Goal: Task Accomplishment & Management: Complete application form

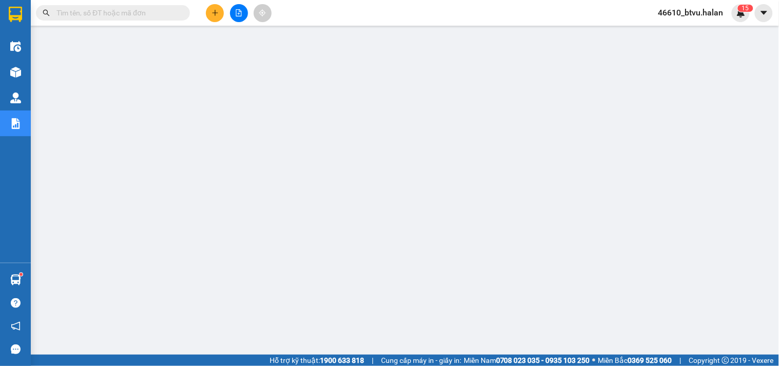
click at [209, 12] on button at bounding box center [215, 13] width 18 height 18
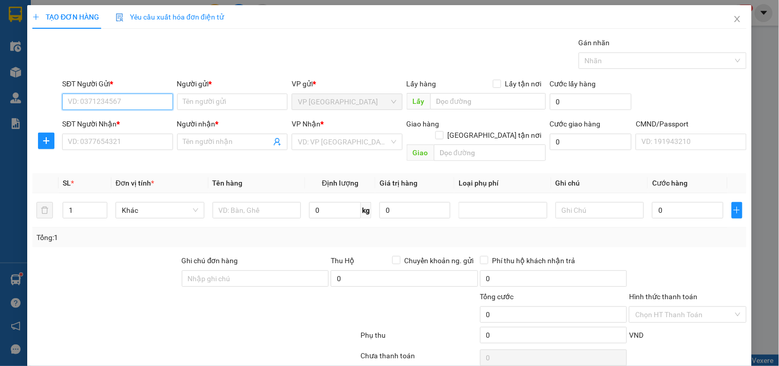
click at [119, 98] on input "SĐT Người Gửi *" at bounding box center [117, 101] width 110 height 16
type input "0333869929"
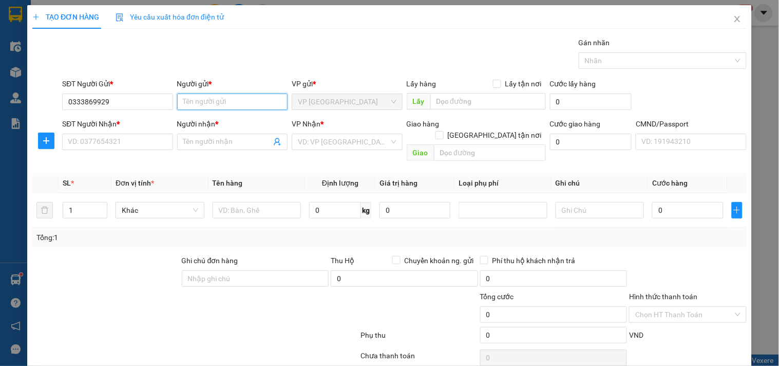
click at [186, 102] on input "Người gửi *" at bounding box center [232, 101] width 110 height 16
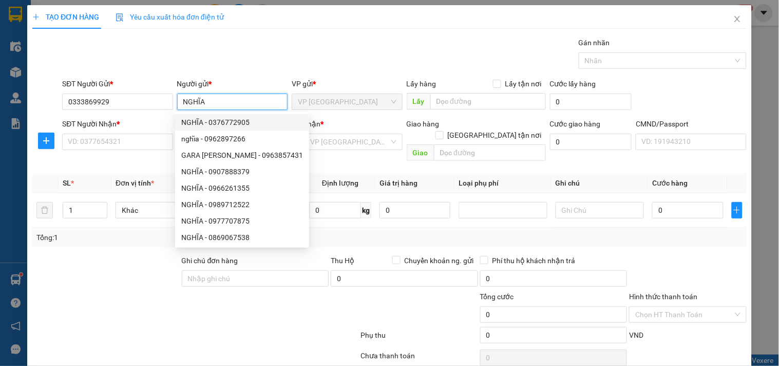
click at [211, 99] on input "NGHĨA" at bounding box center [232, 101] width 110 height 16
type input "MỸ"
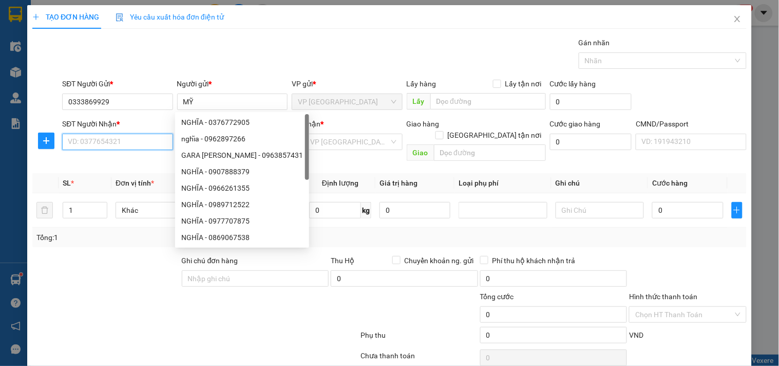
click at [126, 137] on input "SĐT Người Nhận *" at bounding box center [117, 141] width 110 height 16
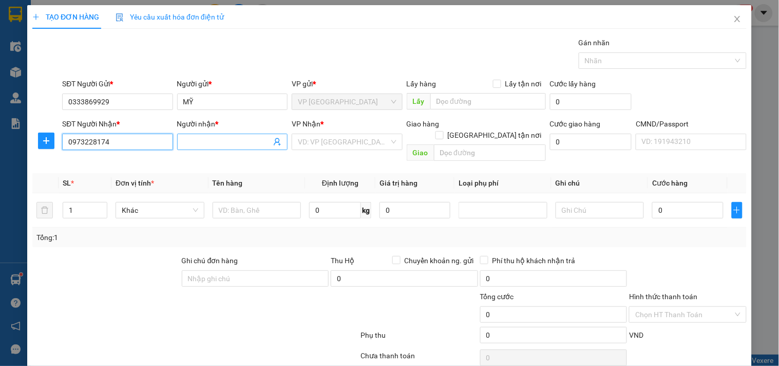
type input "0973228174"
click at [207, 137] on input "Người nhận *" at bounding box center [227, 141] width 88 height 11
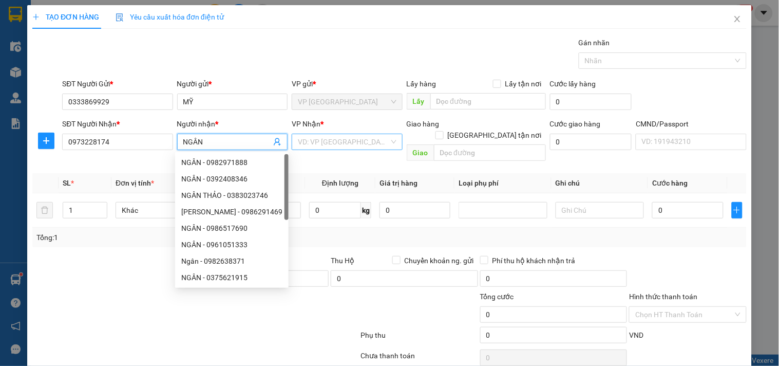
type input "NGÂN"
click at [318, 137] on input "search" at bounding box center [343, 141] width 91 height 15
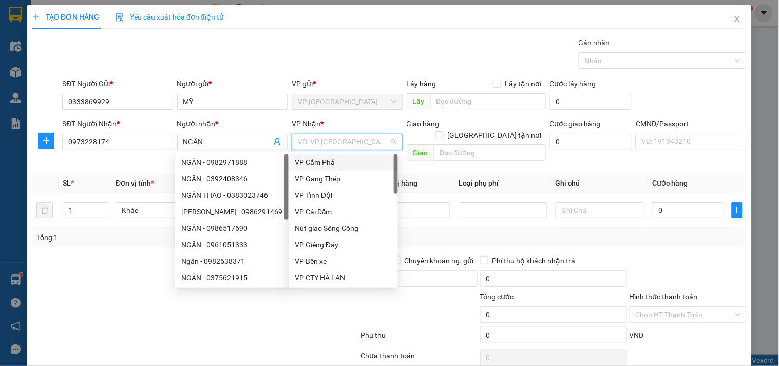
type input "C"
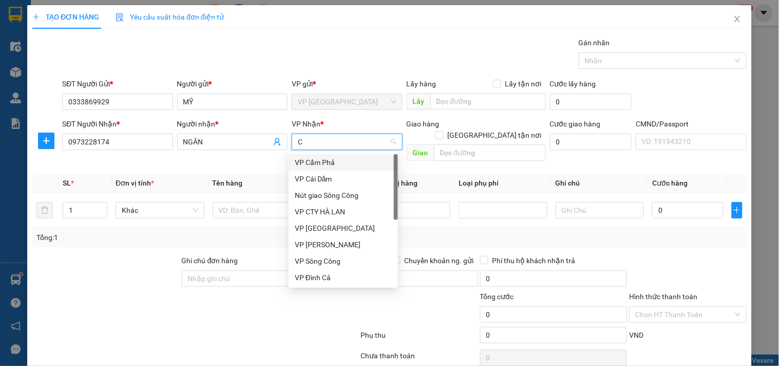
click at [318, 157] on div "VP Cẩm Phả" at bounding box center [343, 162] width 97 height 11
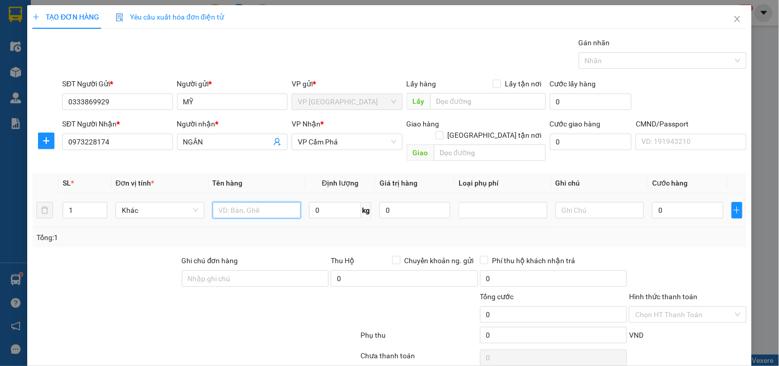
click at [288, 202] on input "text" at bounding box center [257, 210] width 89 height 16
type input "T"
type input "BỌC THUỐC"
type input "1"
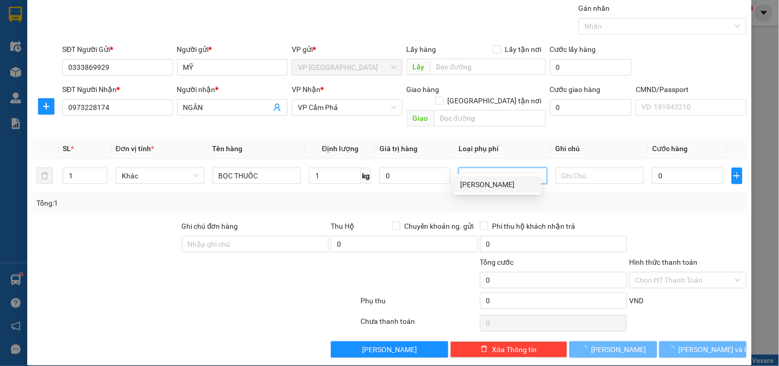
click at [696, 197] on div "Tổng: 1" at bounding box center [389, 202] width 706 height 11
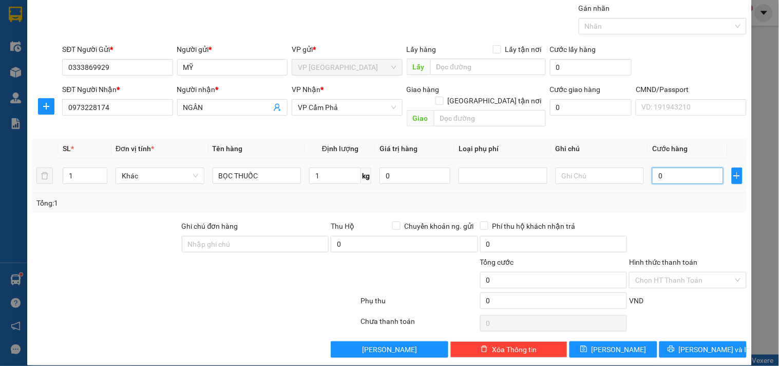
click at [689, 168] on input "0" at bounding box center [687, 175] width 71 height 16
type input "5"
type input "50"
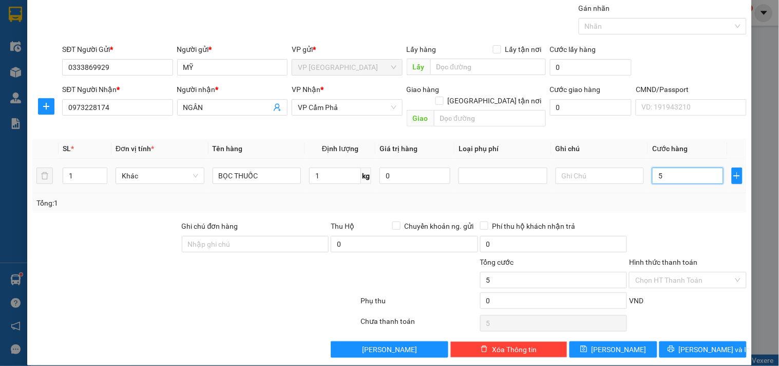
type input "50"
type input "50.000"
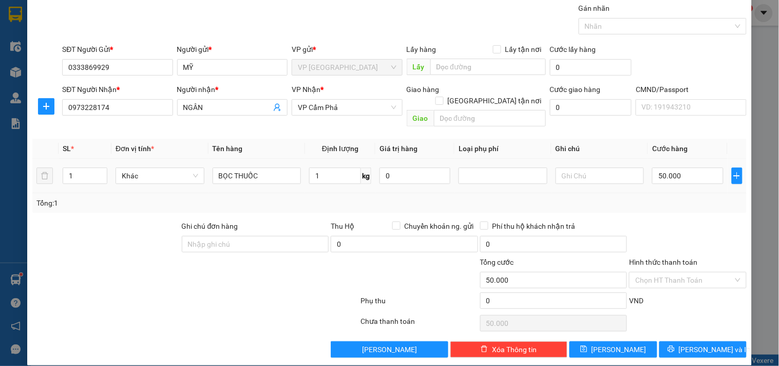
click at [697, 178] on td "50.000" at bounding box center [687, 176] width 79 height 34
click at [663, 341] on button "Lưu và In" at bounding box center [702, 349] width 87 height 16
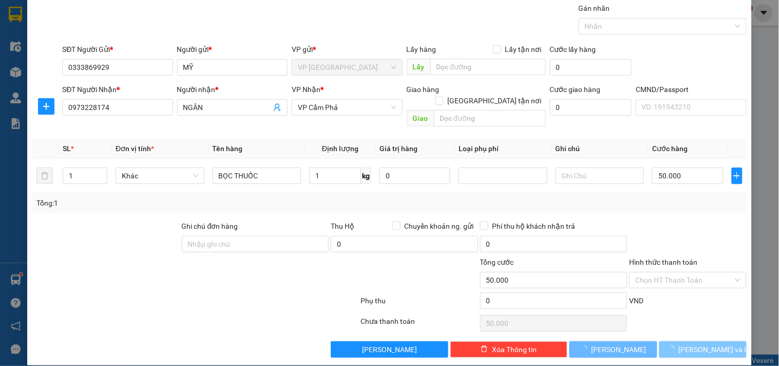
click at [707, 343] on span "Lưu và In" at bounding box center [715, 348] width 72 height 11
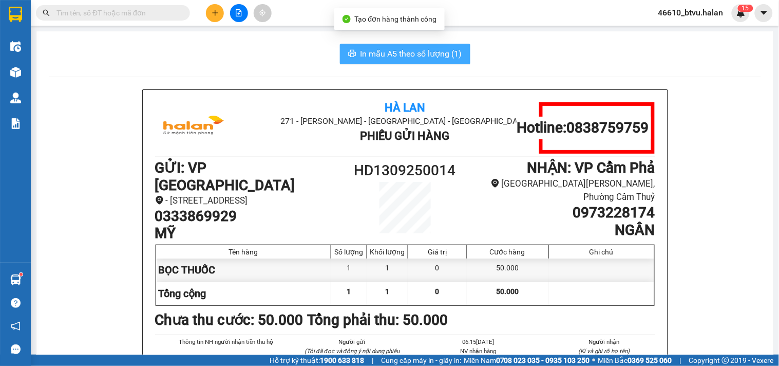
click at [381, 51] on span "In mẫu A5 theo số lượng (1)" at bounding box center [411, 53] width 102 height 13
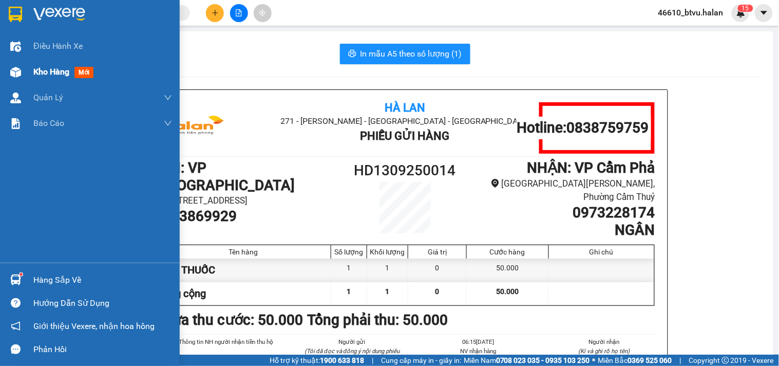
click at [13, 74] on img at bounding box center [15, 72] width 11 height 11
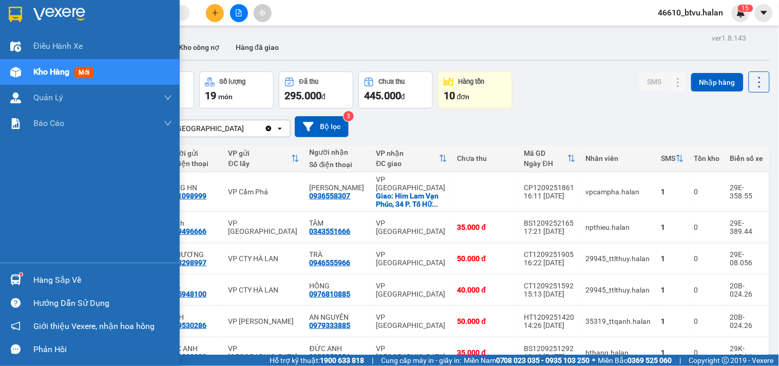
click at [31, 267] on div "Hàng sắp về Hướng dẫn sử dụng Giới thiệu Vexere, nhận hoa hồng Phản hồi" at bounding box center [90, 311] width 180 height 98
click at [39, 279] on div "Hàng sắp về" at bounding box center [102, 279] width 139 height 15
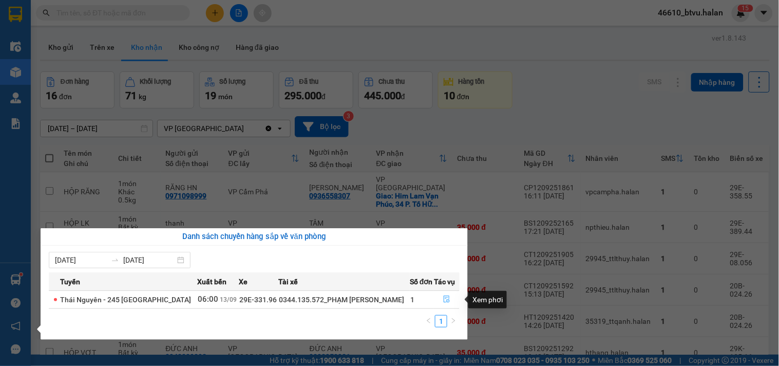
click at [455, 300] on button "button" at bounding box center [446, 299] width 25 height 16
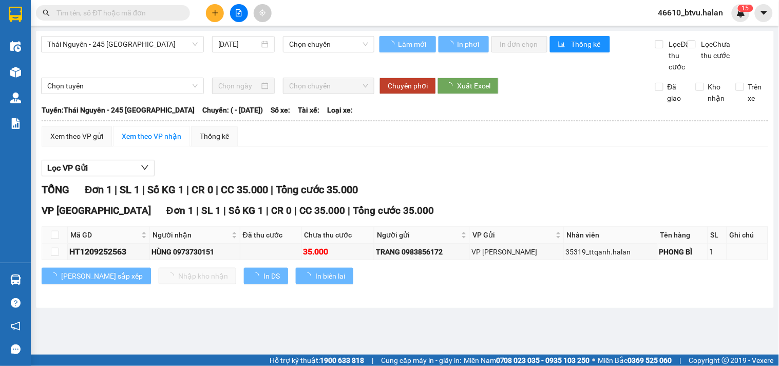
type input "13/09/2025"
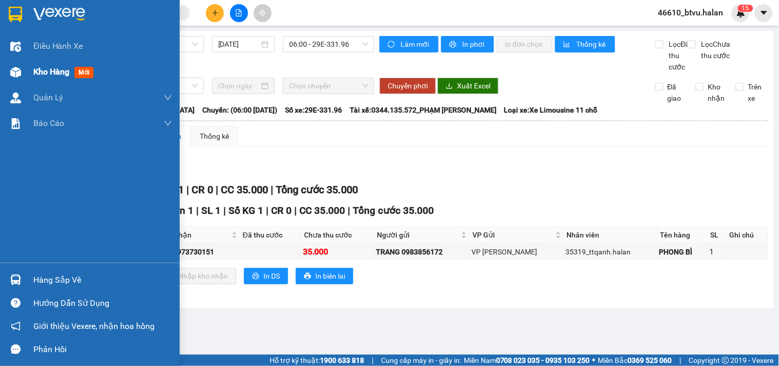
click at [22, 72] on div at bounding box center [16, 72] width 18 height 18
